Goal: Go to known website: Access a specific website the user already knows

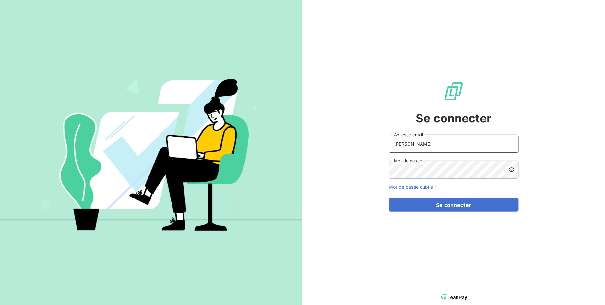
drag, startPoint x: 422, startPoint y: 146, endPoint x: 339, endPoint y: 148, distance: 83.6
click at [332, 143] on div "Se connecter [PERSON_NAME] Adresse email Mot de passe Mot de passe oublié ? Se …" at bounding box center [453, 146] width 302 height 293
type input "[EMAIL_ADDRESS][DOMAIN_NAME]"
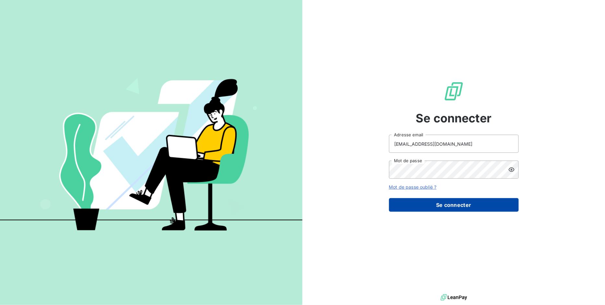
click at [456, 207] on button "Se connecter" at bounding box center [454, 205] width 130 height 14
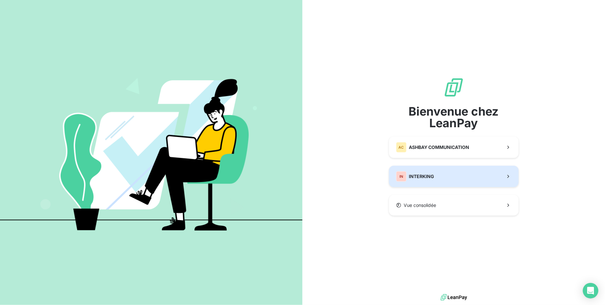
click at [412, 174] on span "INTERKING" at bounding box center [421, 176] width 25 height 6
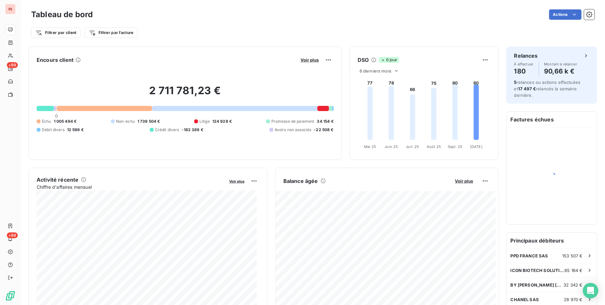
click at [220, 24] on div "Filtrer par client Filtrer par facture" at bounding box center [312, 29] width 563 height 17
